Goal: Information Seeking & Learning: Check status

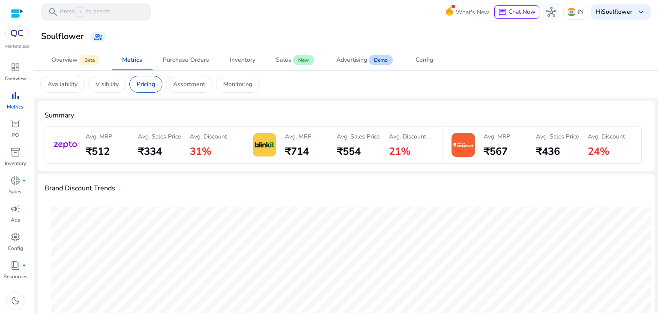
scroll to position [48, 0]
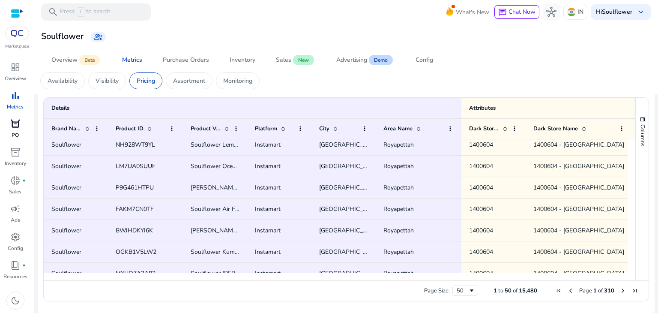
click at [15, 132] on p "PO" at bounding box center [15, 135] width 7 height 8
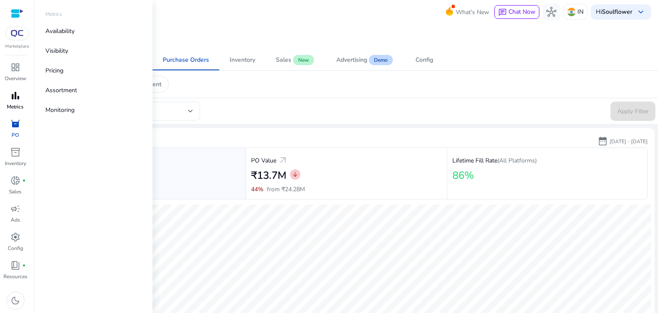
click at [21, 95] on div "bar_chart" at bounding box center [15, 96] width 24 height 14
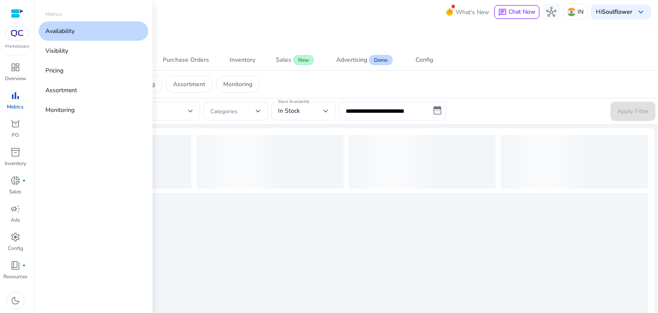
click at [58, 69] on p "Pricing" at bounding box center [54, 70] width 18 height 9
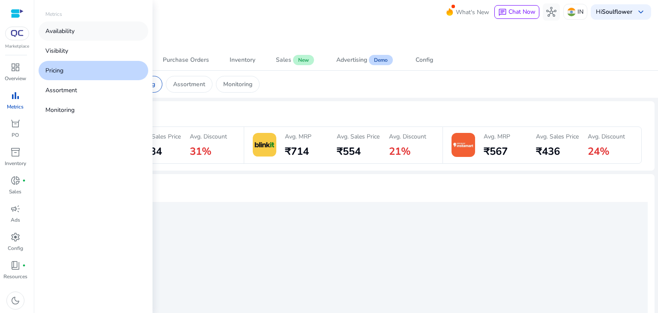
click at [66, 31] on p "Availability" at bounding box center [59, 31] width 29 height 9
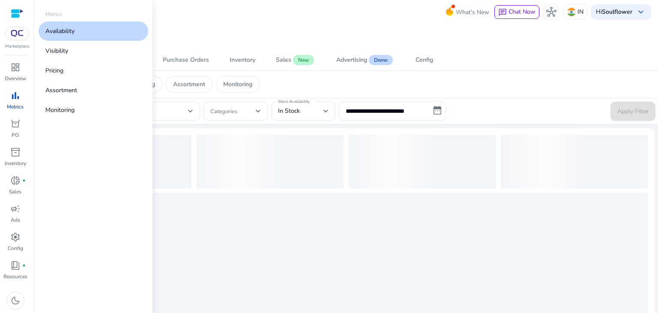
click at [66, 31] on p "Availability" at bounding box center [59, 31] width 29 height 9
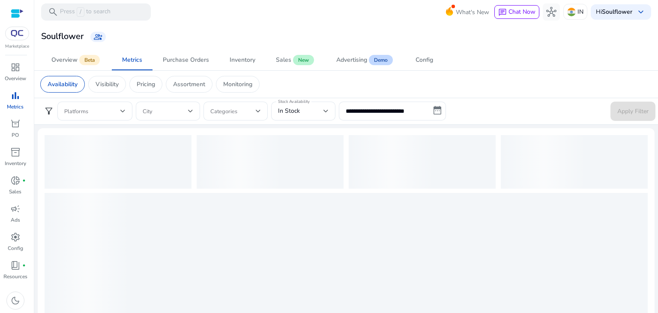
click at [309, 87] on app-sa-custom-tab "Availability Visibility Pricing Assortment Monitoring" at bounding box center [345, 84] width 611 height 17
click at [319, 66] on link "Sales New" at bounding box center [295, 60] width 60 height 21
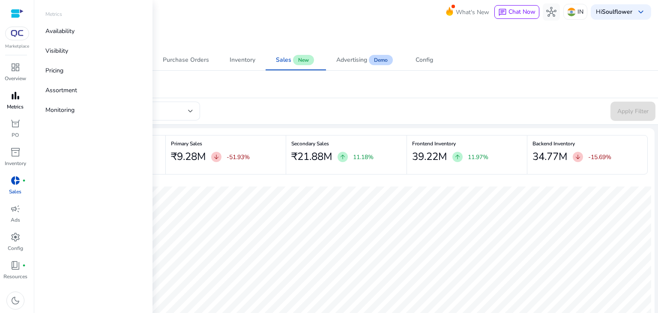
click at [13, 104] on p "Metrics" at bounding box center [15, 107] width 17 height 8
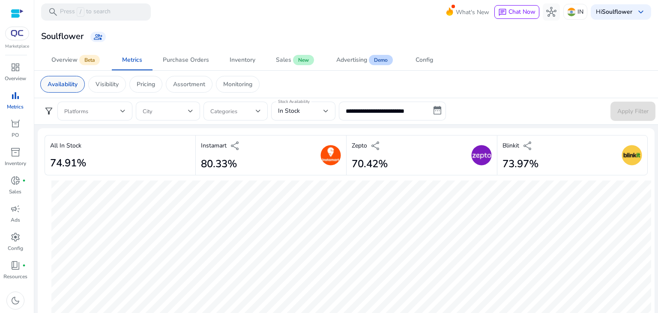
click at [52, 83] on p "Availability" at bounding box center [63, 84] width 30 height 9
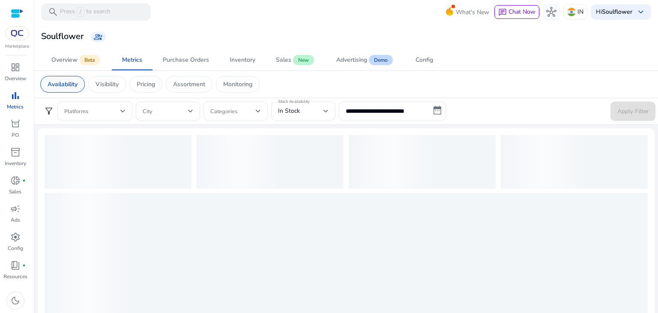
click at [52, 83] on p "Availability" at bounding box center [63, 84] width 30 height 9
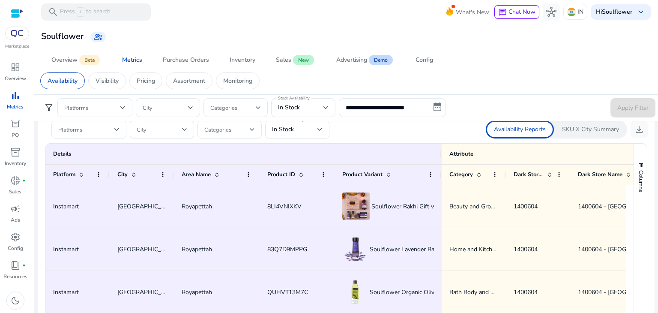
scroll to position [498, 0]
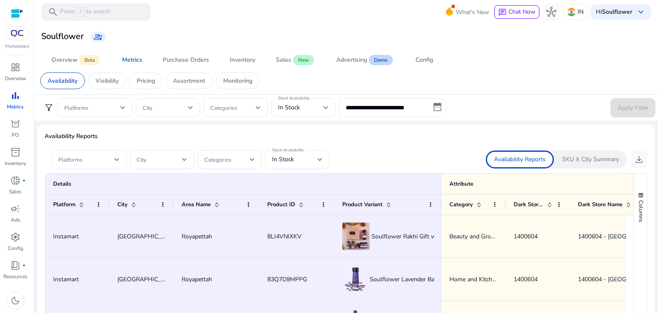
click at [116, 159] on div at bounding box center [116, 159] width 5 height 3
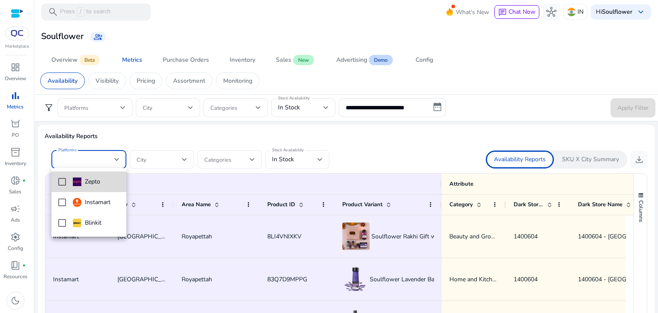
click at [60, 185] on mat-pseudo-checkbox at bounding box center [62, 182] width 8 height 8
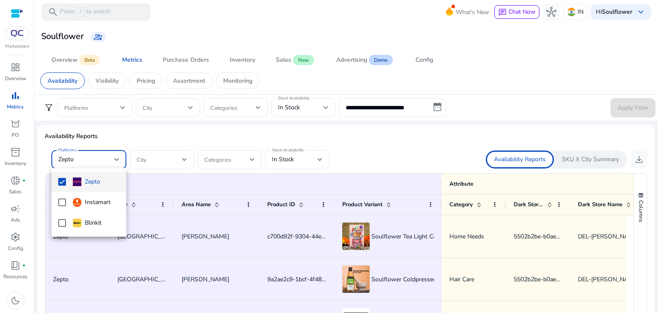
click at [630, 158] on div at bounding box center [329, 156] width 658 height 313
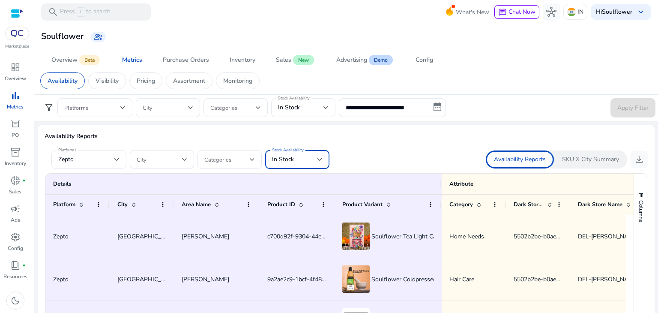
click at [317, 158] on div "In Stock" at bounding box center [294, 159] width 45 height 9
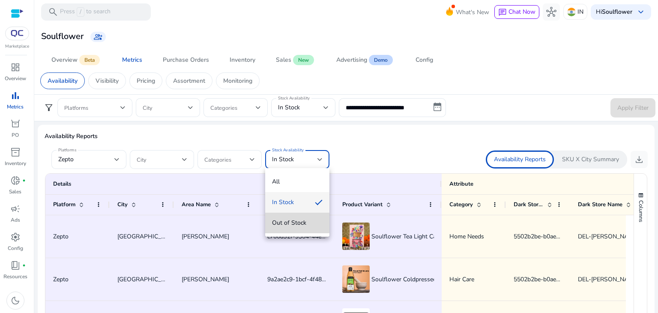
click at [283, 219] on span "Out of Stock" at bounding box center [297, 222] width 51 height 9
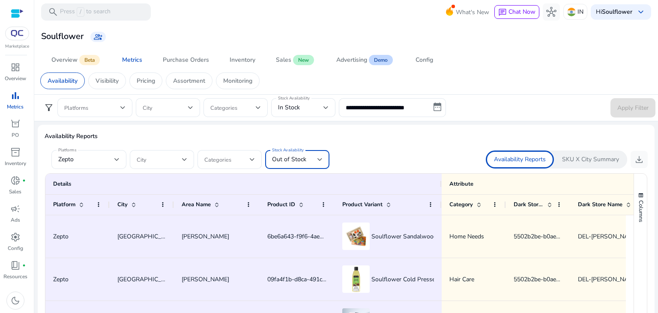
click at [309, 161] on div "Out of Stock" at bounding box center [294, 159] width 45 height 9
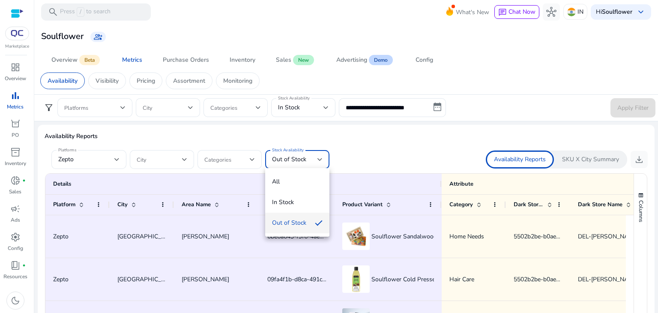
click at [385, 148] on div at bounding box center [329, 156] width 658 height 313
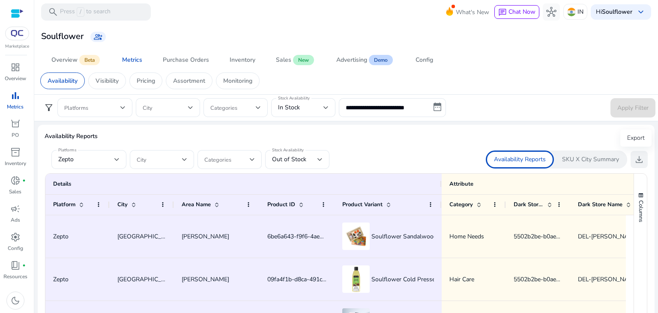
click at [635, 158] on span "download" at bounding box center [639, 159] width 10 height 10
